Goal: Task Accomplishment & Management: Use online tool/utility

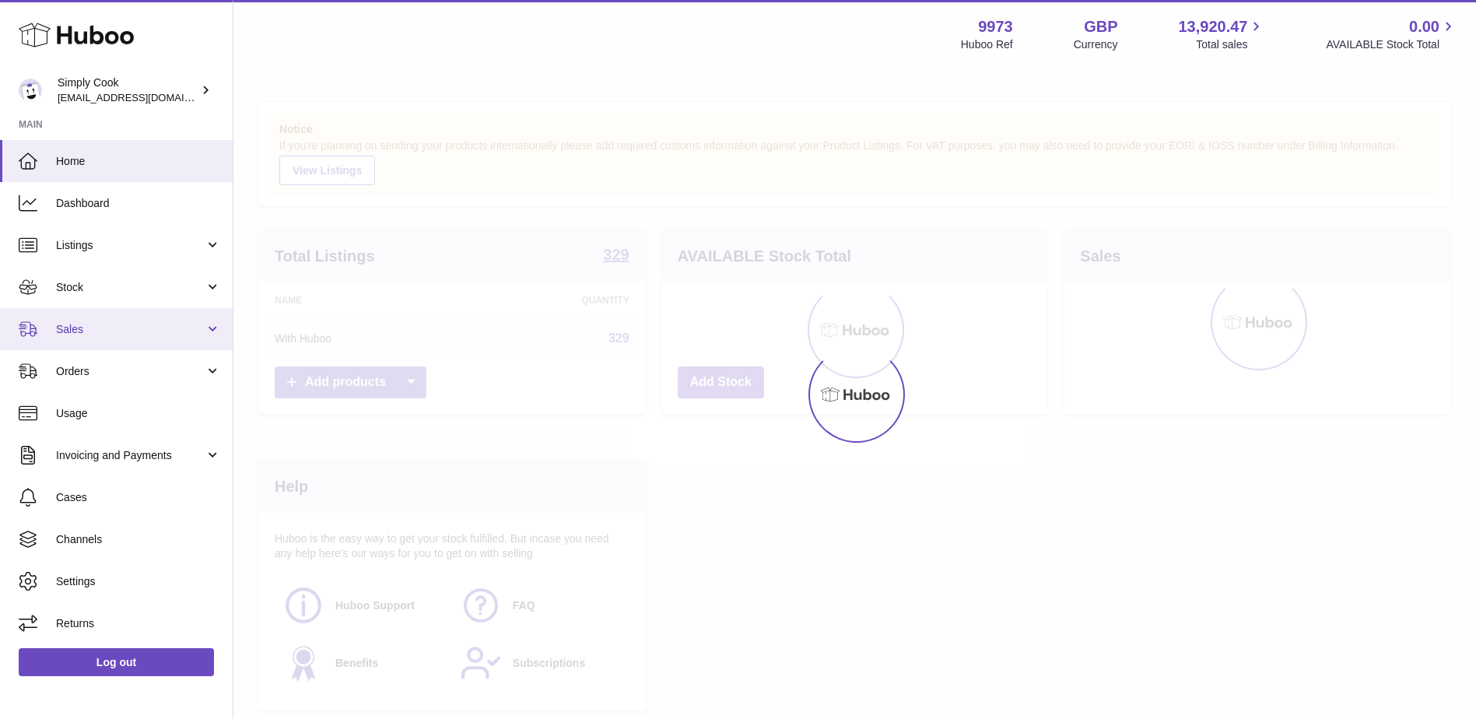
click at [147, 331] on span "Sales" at bounding box center [130, 329] width 149 height 15
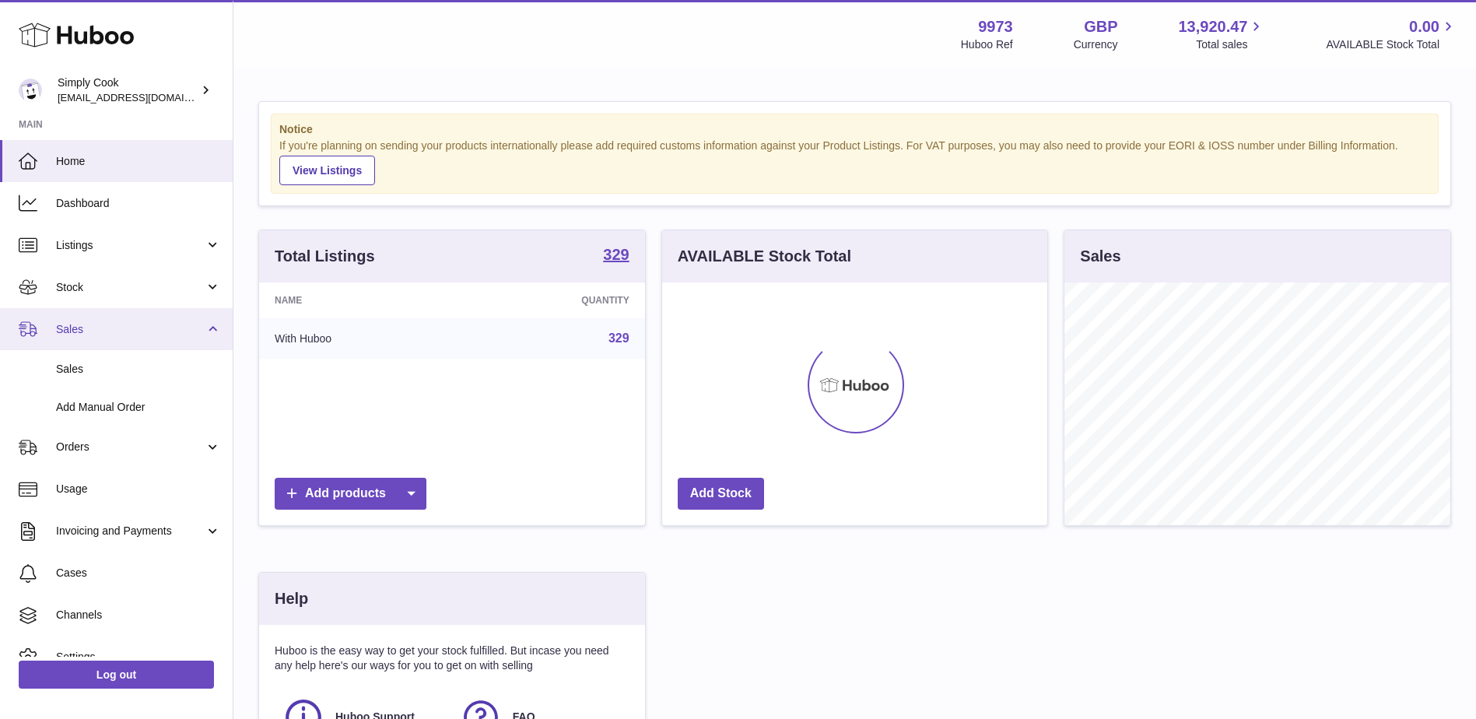
scroll to position [243, 385]
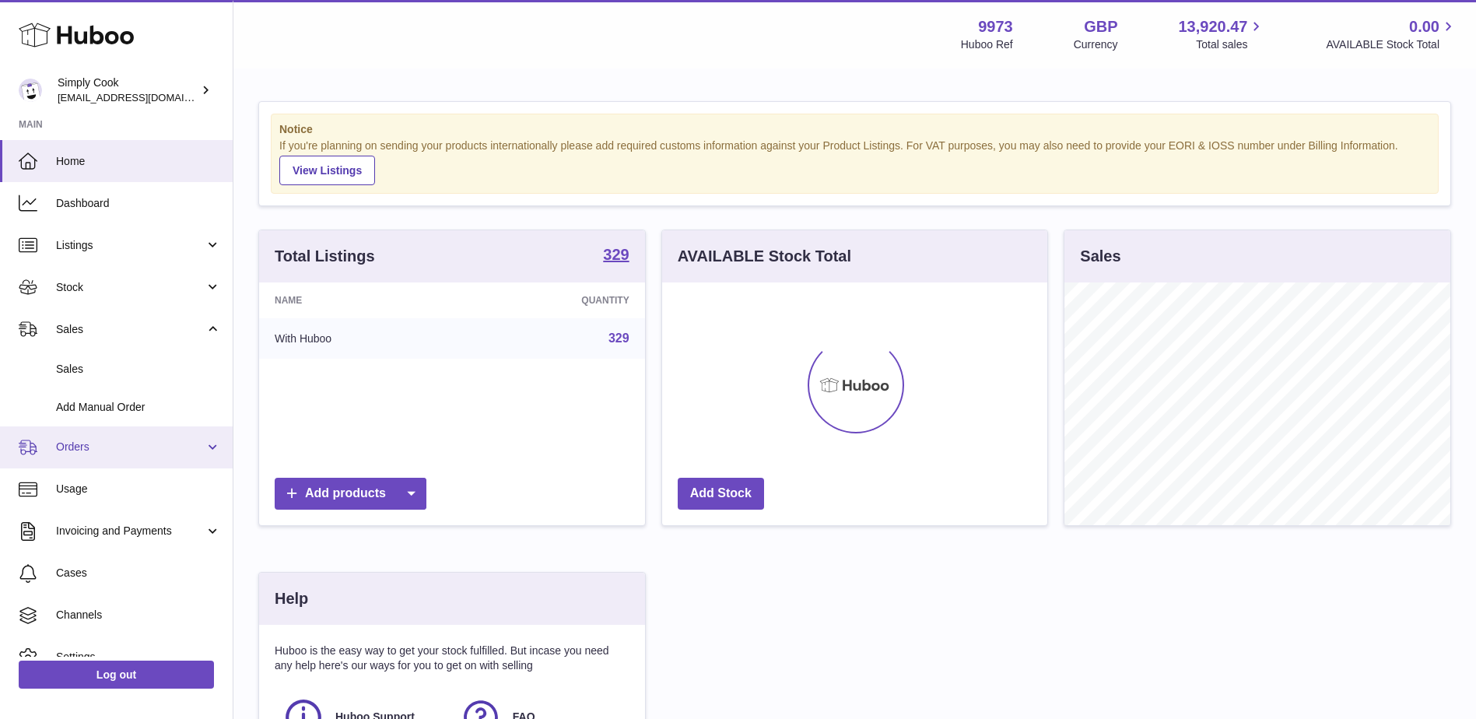
drag, startPoint x: 115, startPoint y: 442, endPoint x: 115, endPoint y: 433, distance: 8.6
click at [115, 441] on span "Orders" at bounding box center [130, 447] width 149 height 15
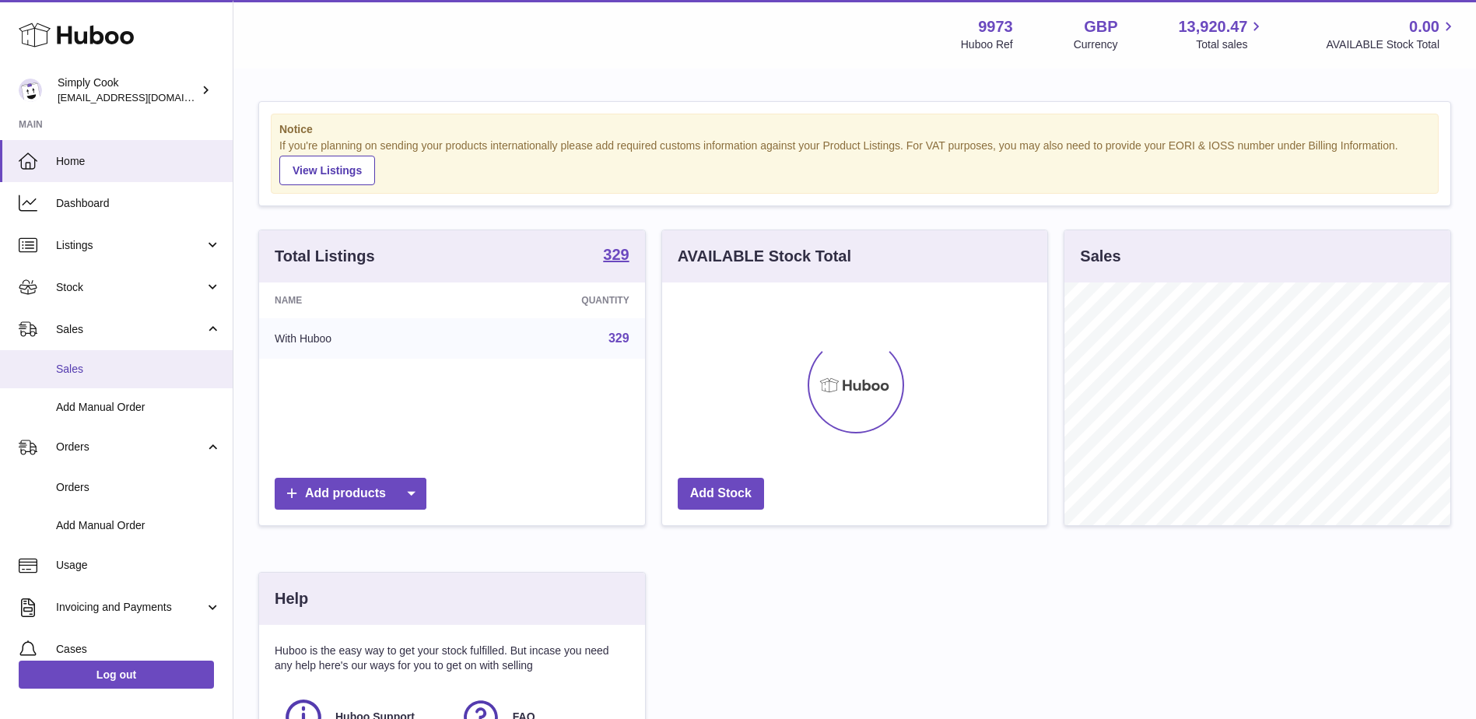
click at [131, 370] on span "Sales" at bounding box center [138, 369] width 165 height 15
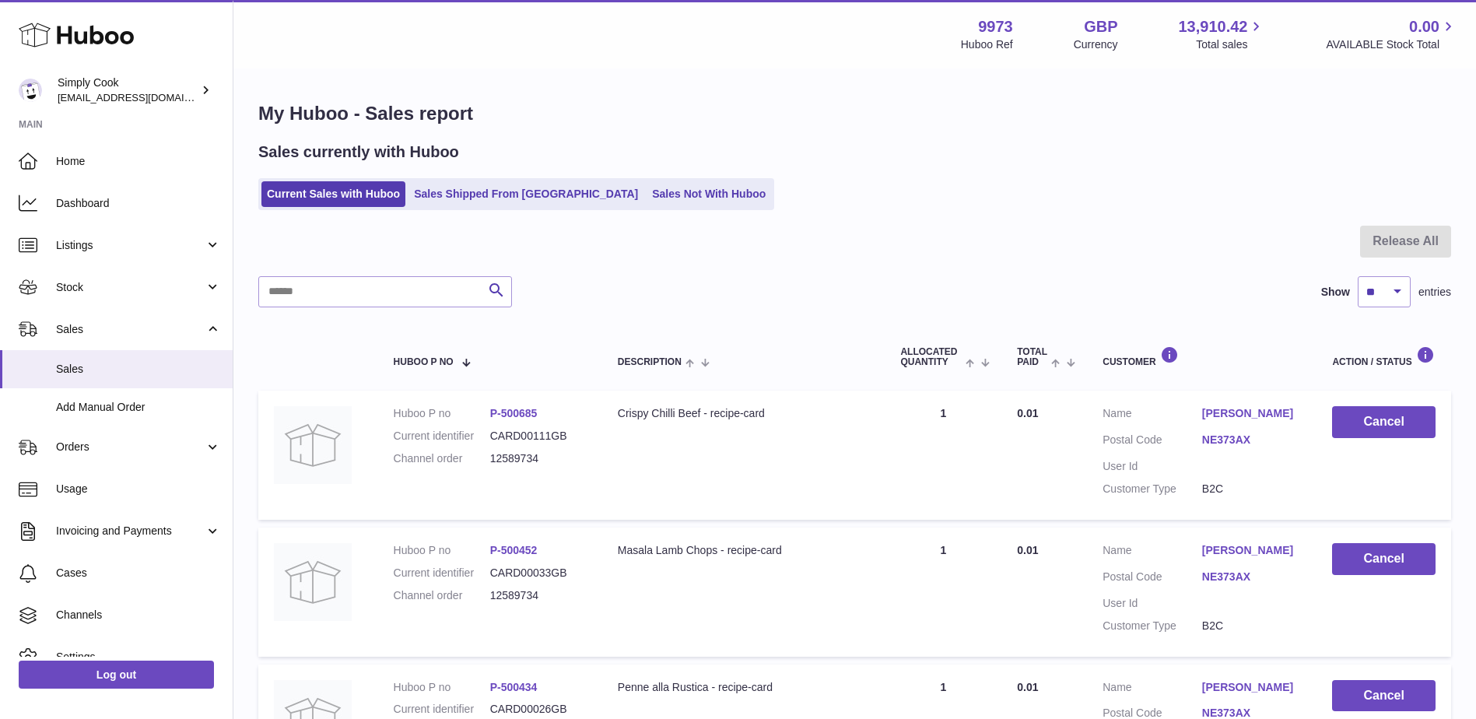
click at [1216, 414] on link "[PERSON_NAME]" at bounding box center [1252, 413] width 100 height 15
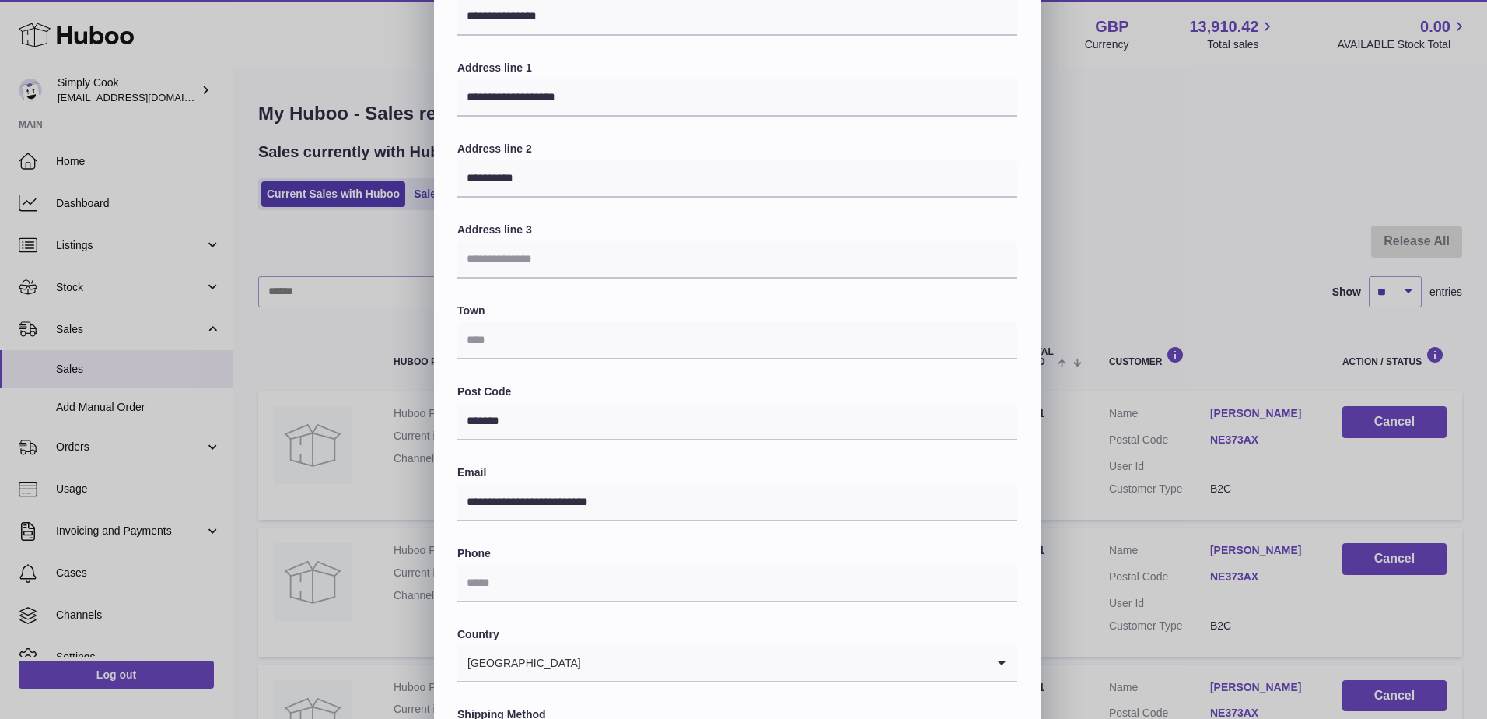
scroll to position [261, 0]
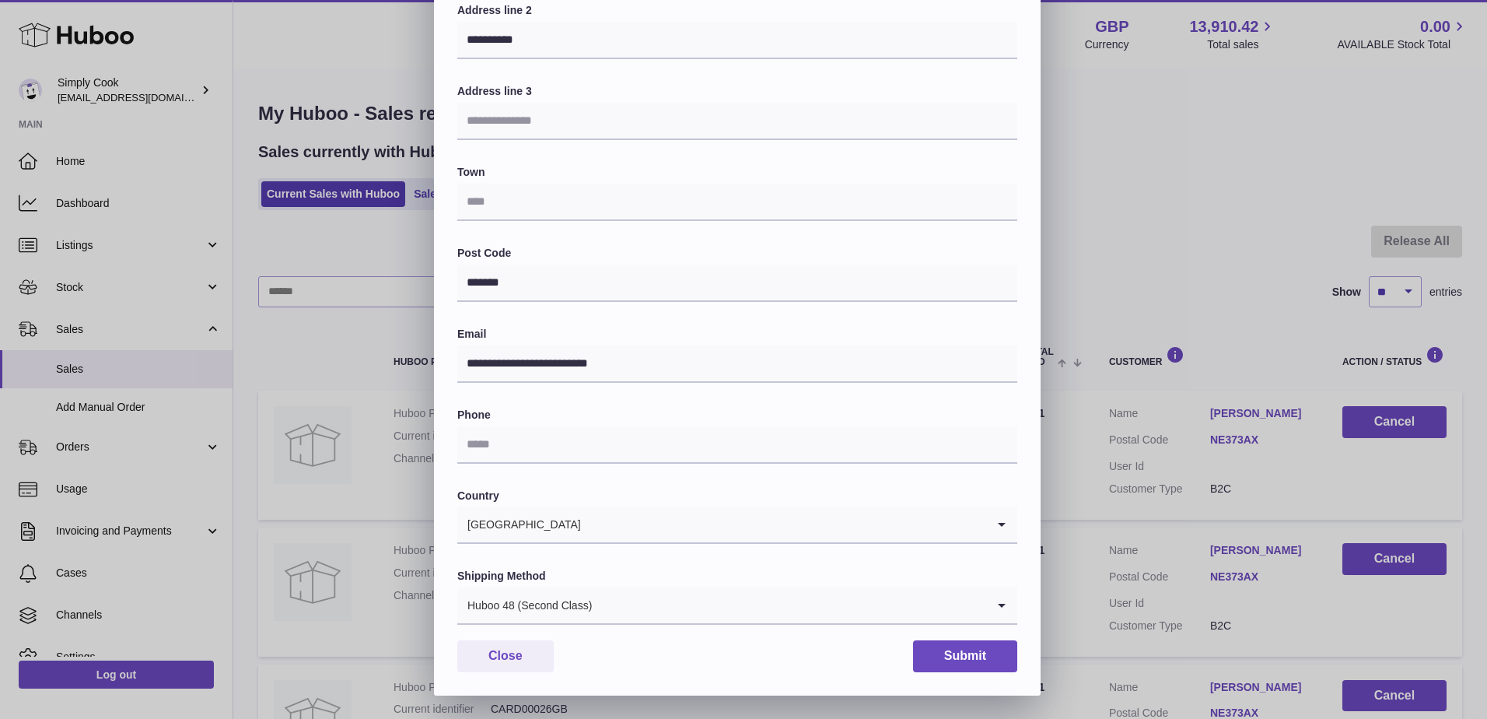
click at [719, 615] on input "Search for option" at bounding box center [790, 605] width 394 height 36
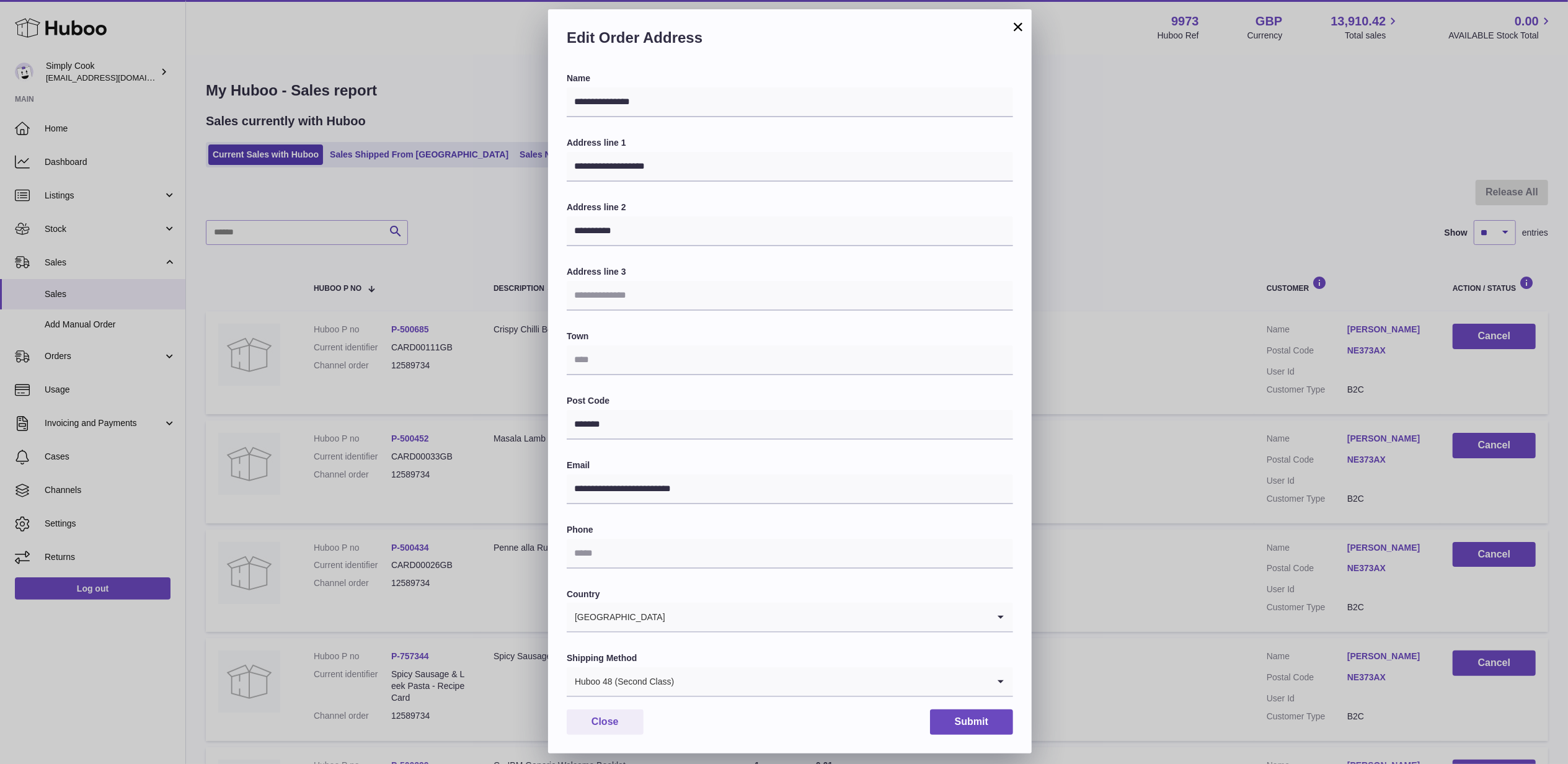
scroll to position [0, 0]
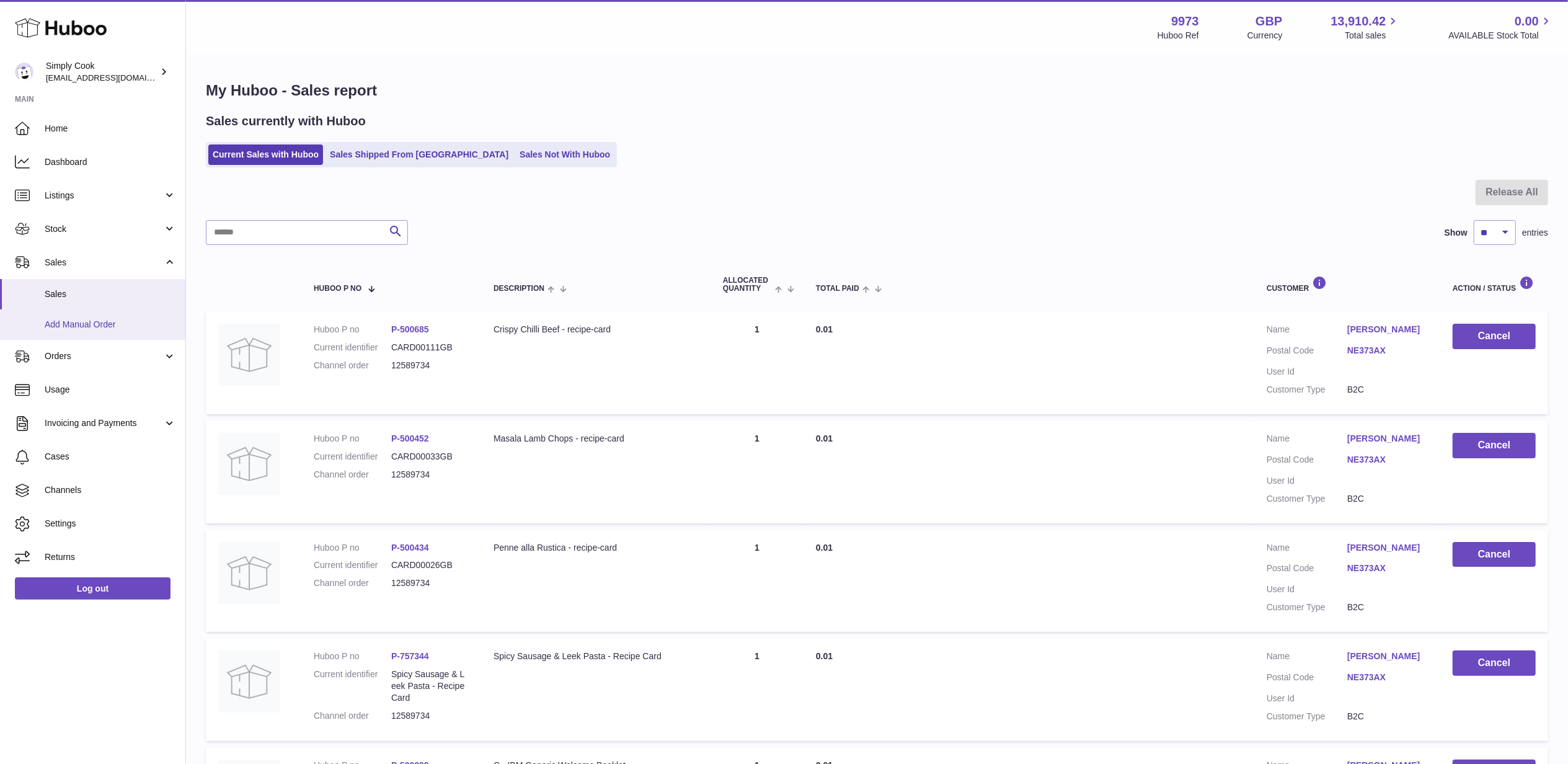
click at [130, 306] on link "Sales" at bounding box center [92, 294] width 186 height 30
click at [132, 319] on span "Add Manual Order" at bounding box center [110, 325] width 132 height 12
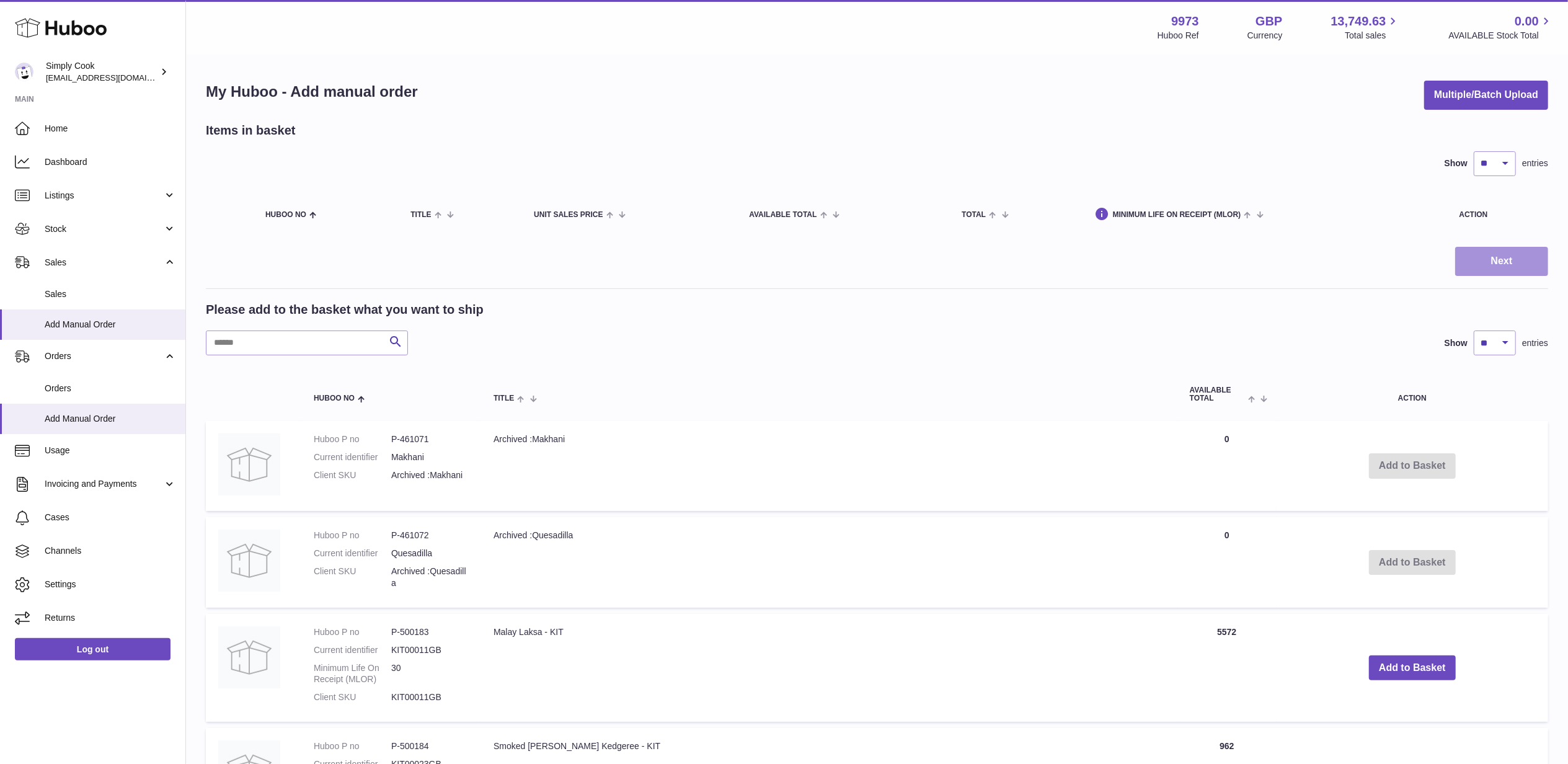
click at [1523, 262] on button "Next" at bounding box center [1502, 262] width 93 height 30
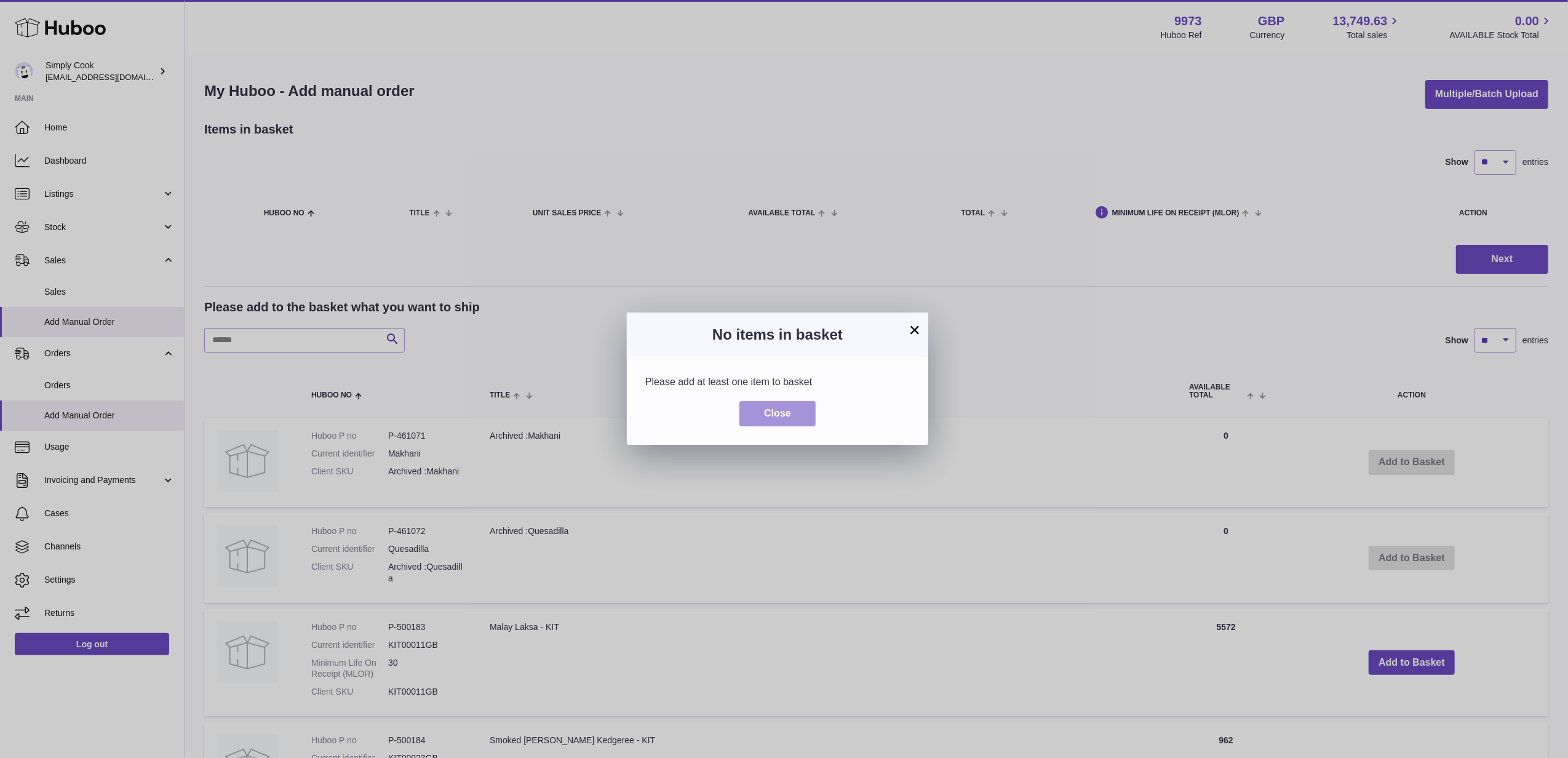
click at [784, 417] on span "Close" at bounding box center [777, 413] width 27 height 10
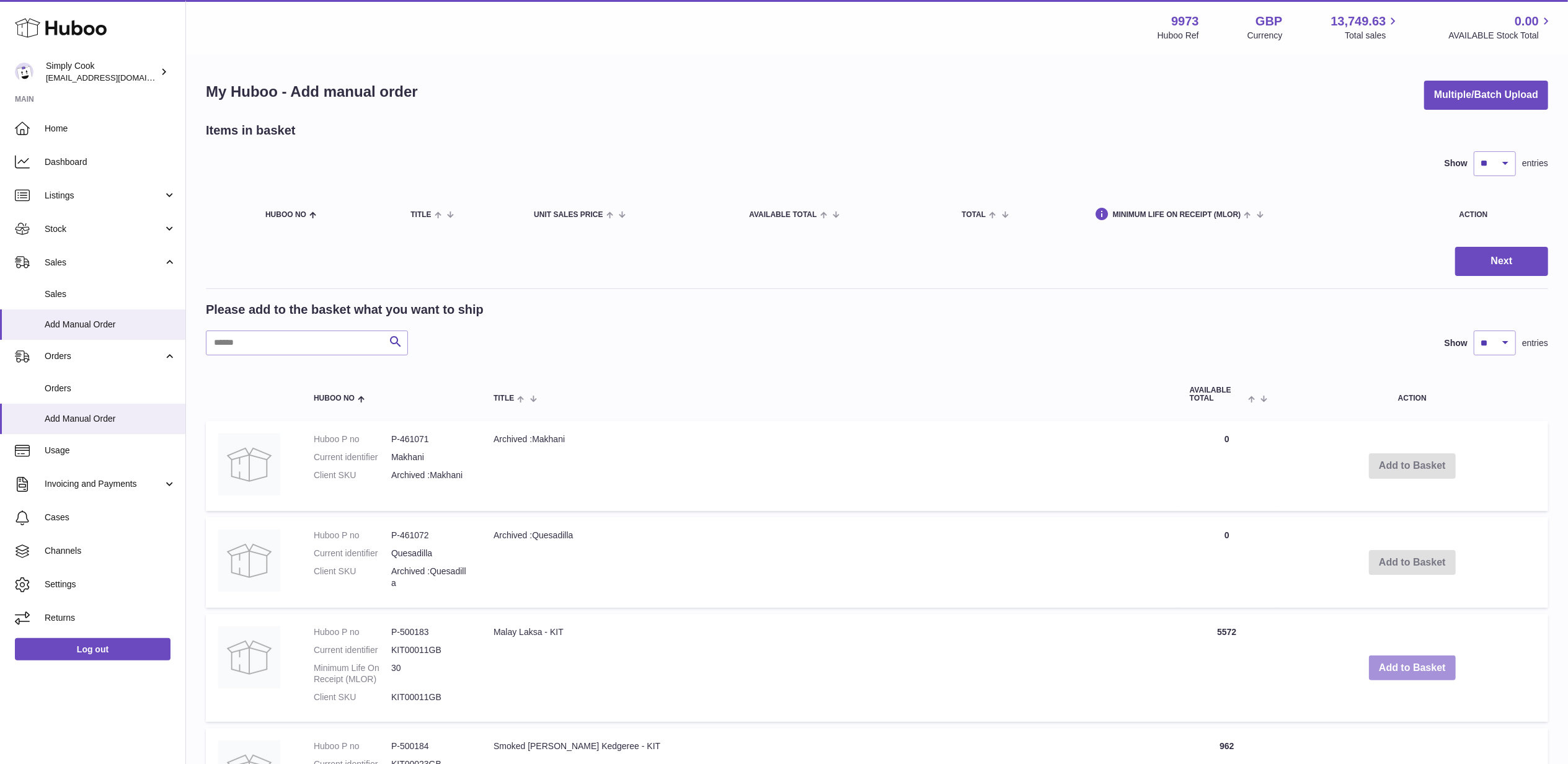
click at [1406, 666] on button "Add to Basket" at bounding box center [1413, 668] width 87 height 26
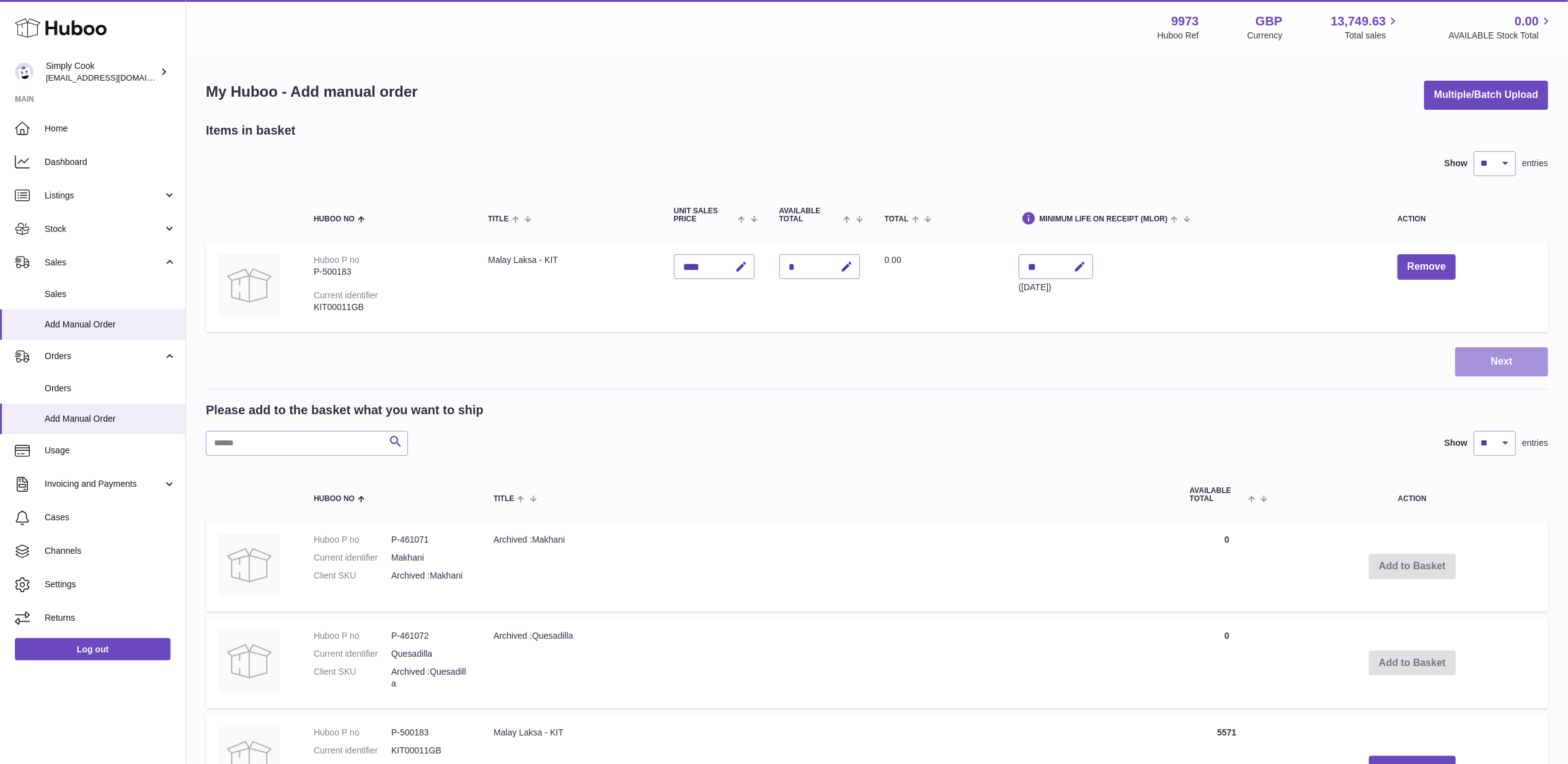
click at [1513, 360] on button "Next" at bounding box center [1502, 362] width 93 height 30
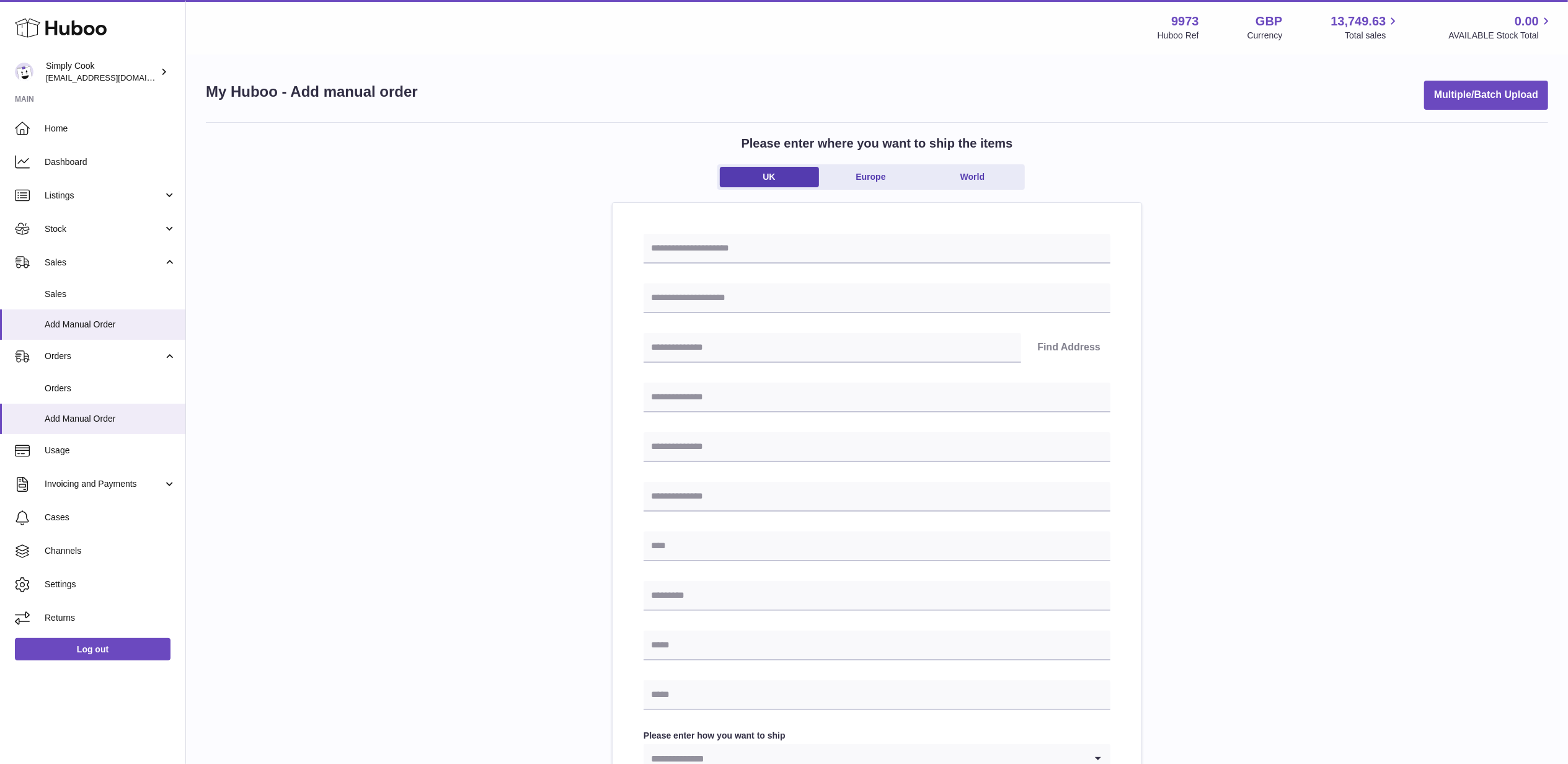
scroll to position [320, 0]
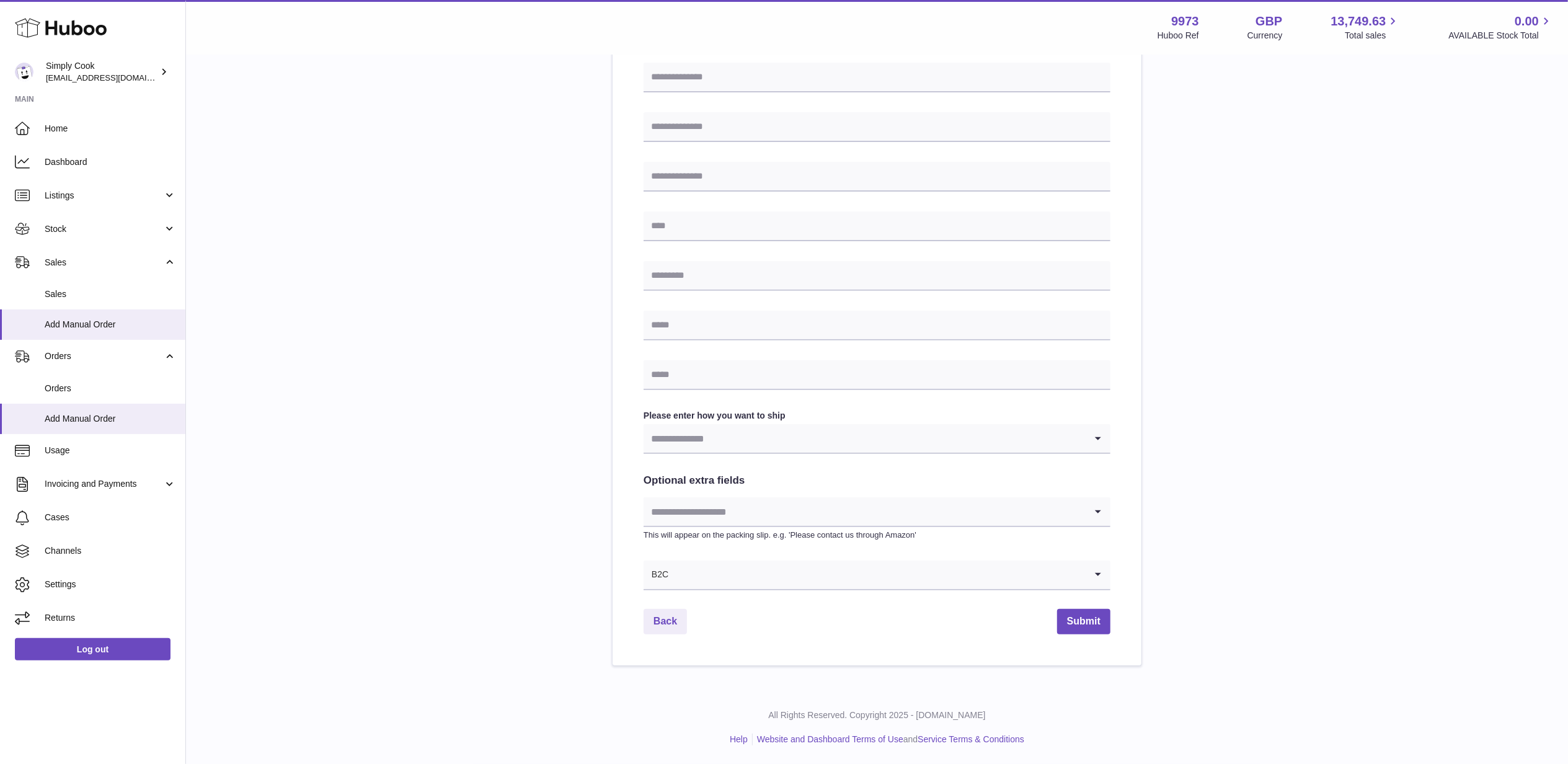
click at [861, 445] on input "Search for option" at bounding box center [864, 439] width 442 height 29
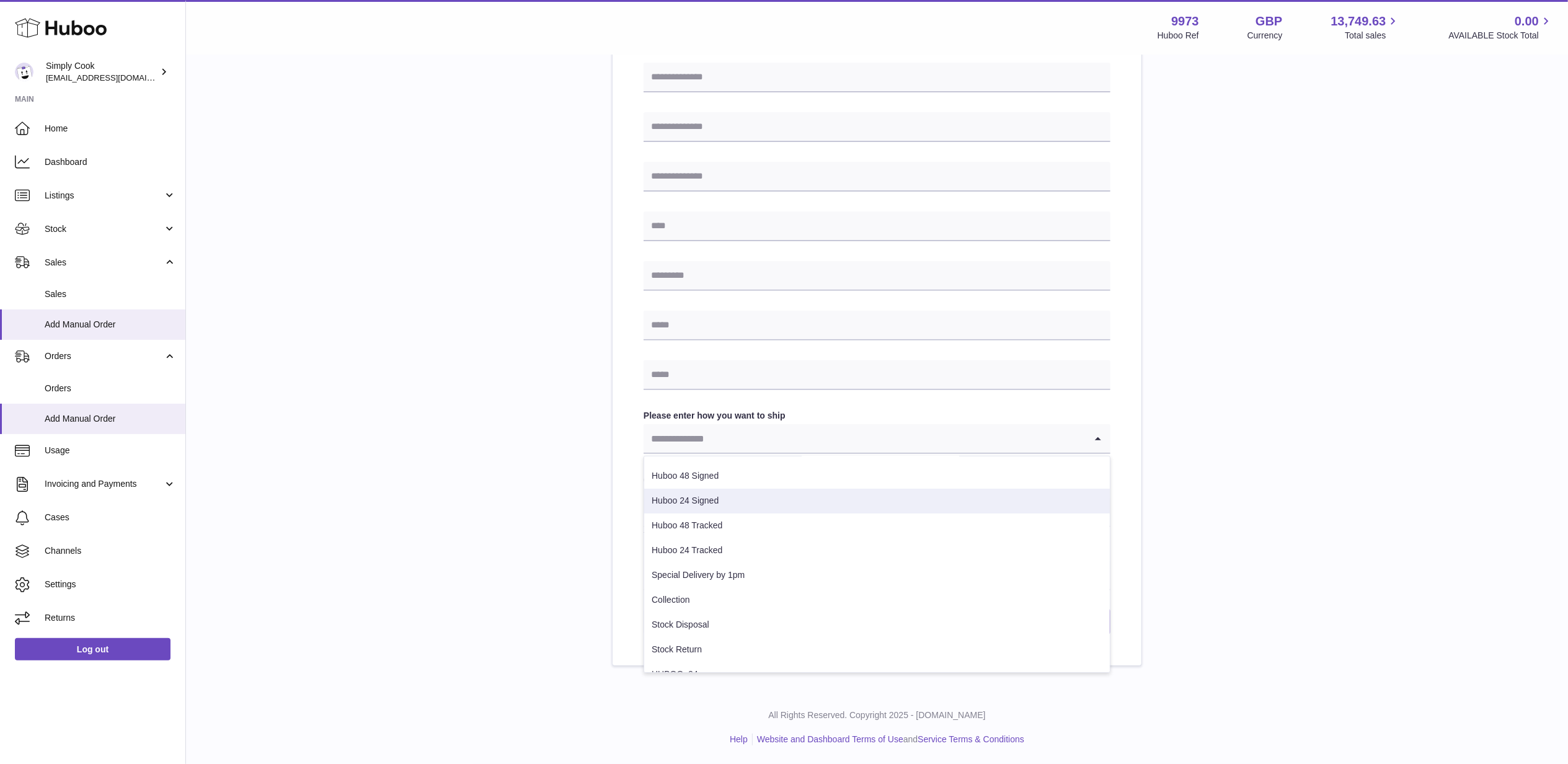
scroll to position [88, 0]
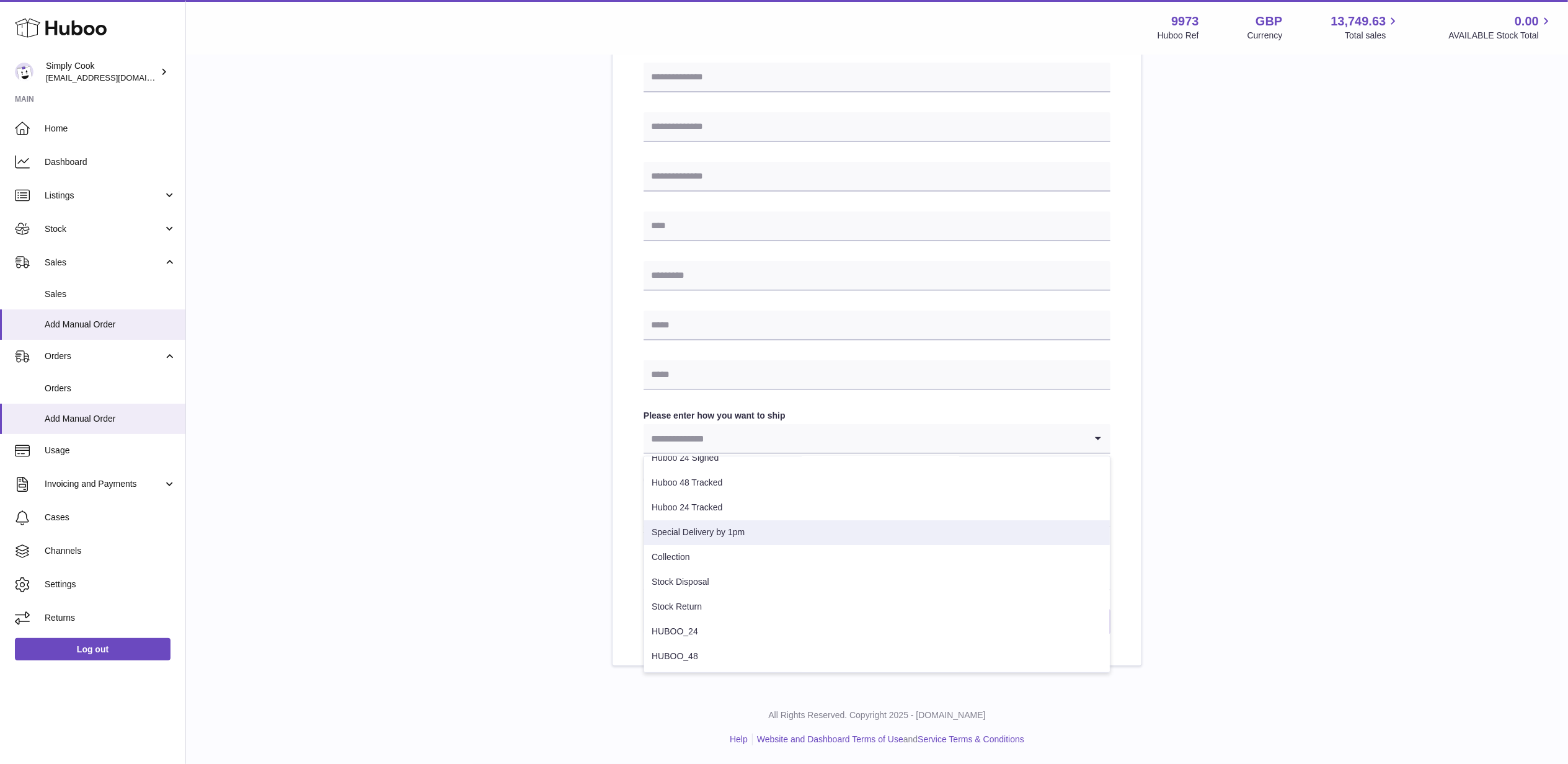
drag, startPoint x: 1335, startPoint y: 286, endPoint x: 923, endPoint y: 171, distance: 427.7
click at [1334, 288] on div "Please enter where you want to ship the items UK Europe World Find Address Plea…" at bounding box center [877, 234] width 1342 height 864
